Goal: Transaction & Acquisition: Register for event/course

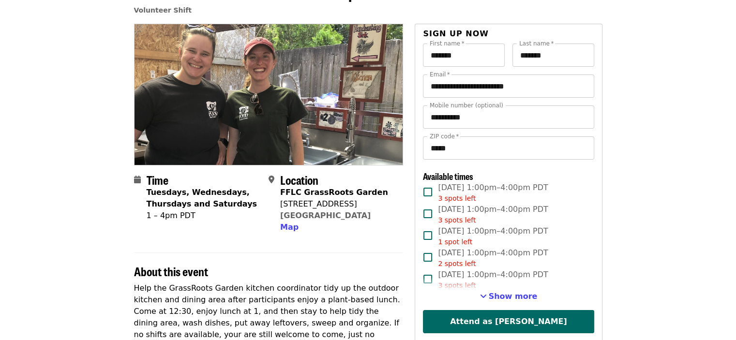
scroll to position [98, 0]
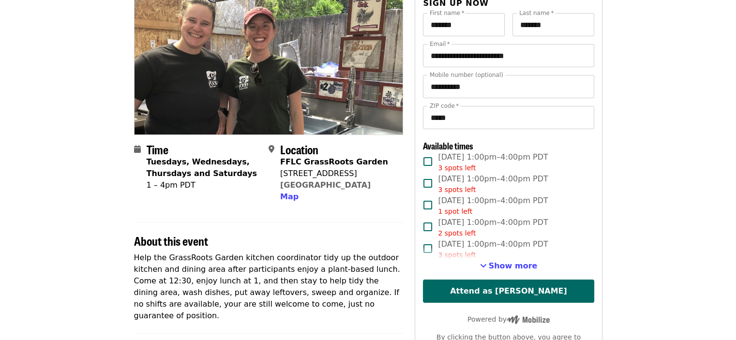
click at [503, 265] on span "Show more" at bounding box center [513, 265] width 49 height 9
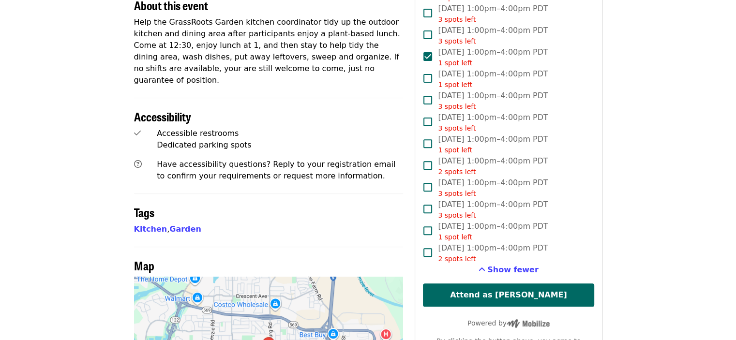
scroll to position [342, 0]
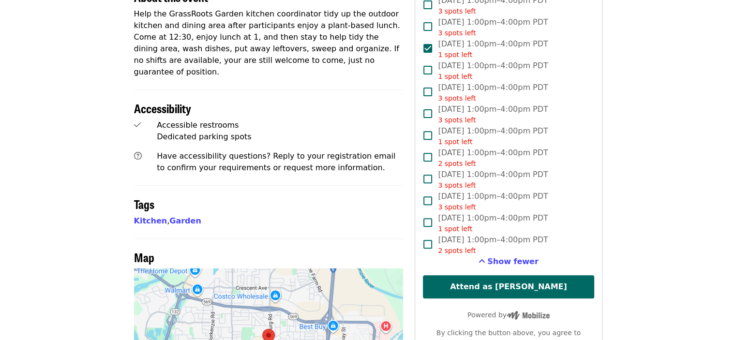
click at [527, 283] on button "Attend as [PERSON_NAME]" at bounding box center [508, 286] width 171 height 23
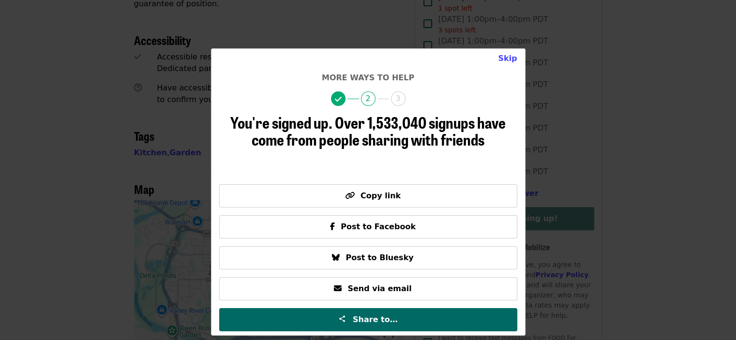
scroll to position [410, 0]
click at [506, 56] on button "Skip" at bounding box center [507, 58] width 34 height 19
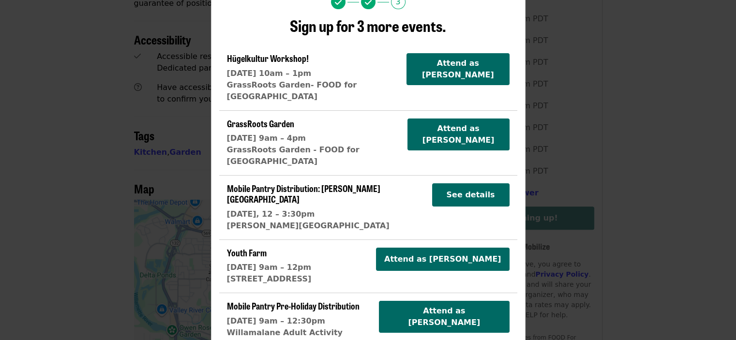
scroll to position [0, 0]
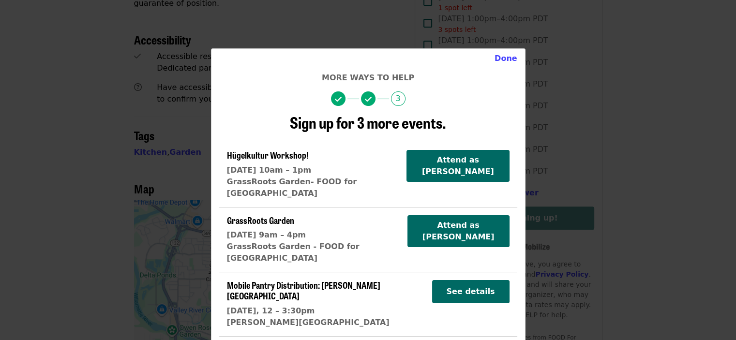
click at [500, 57] on button "Done" at bounding box center [506, 58] width 38 height 19
